Goal: Information Seeking & Learning: Learn about a topic

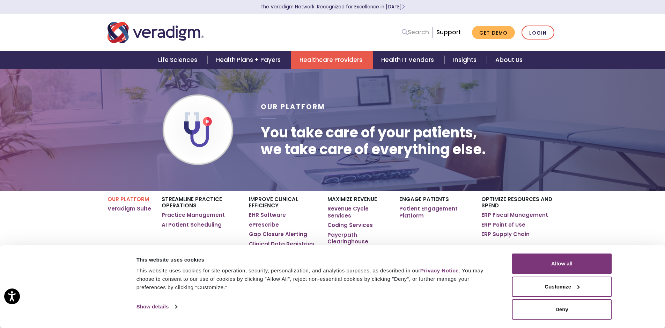
click at [422, 34] on link "Search" at bounding box center [415, 32] width 27 height 9
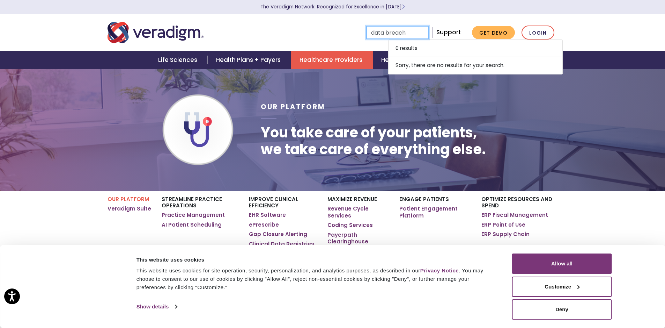
type input "data breach"
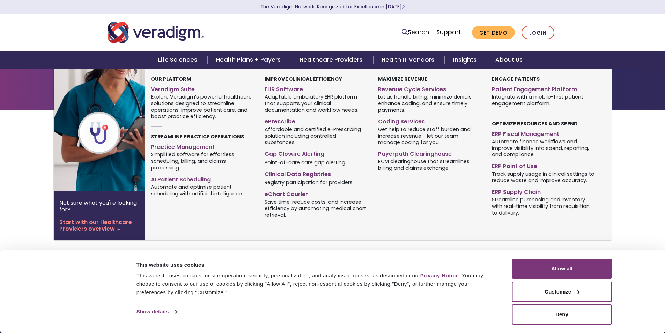
type input "data breach"
click at [347, 55] on link "Healthcare Providers" at bounding box center [332, 60] width 82 height 18
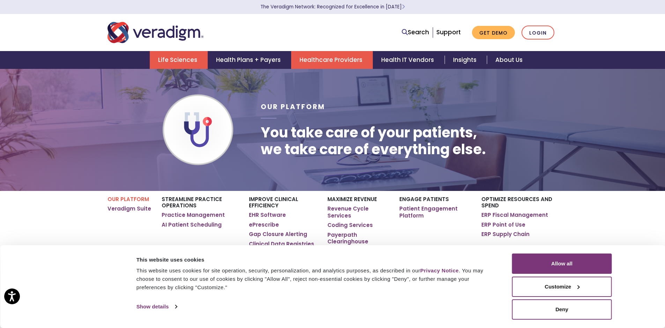
click at [185, 60] on link "Life Sciences" at bounding box center [179, 60] width 58 height 18
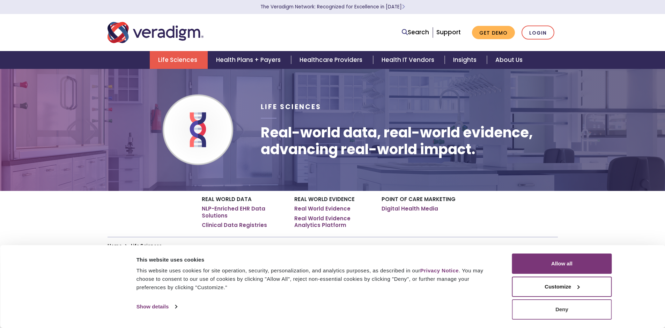
click at [566, 312] on button "Deny" at bounding box center [562, 309] width 100 height 20
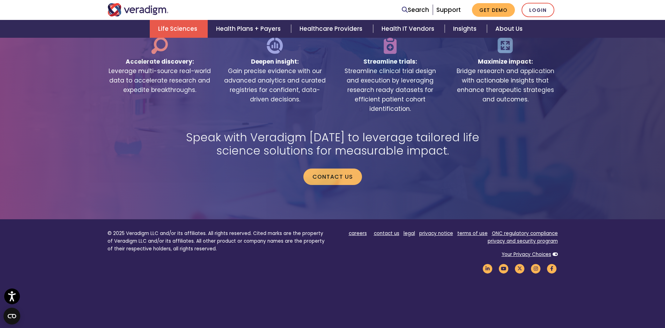
scroll to position [1550, 0]
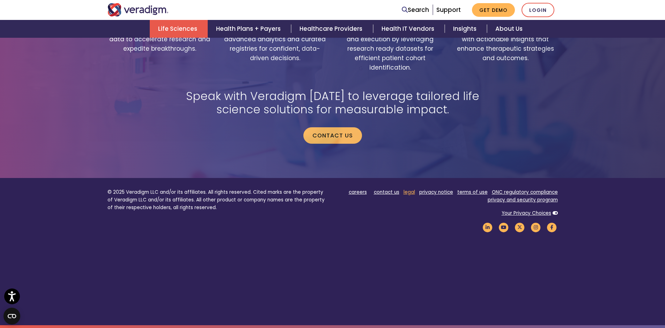
click at [410, 194] on link "legal" at bounding box center [410, 192] width 12 height 7
